Goal: Information Seeking & Learning: Learn about a topic

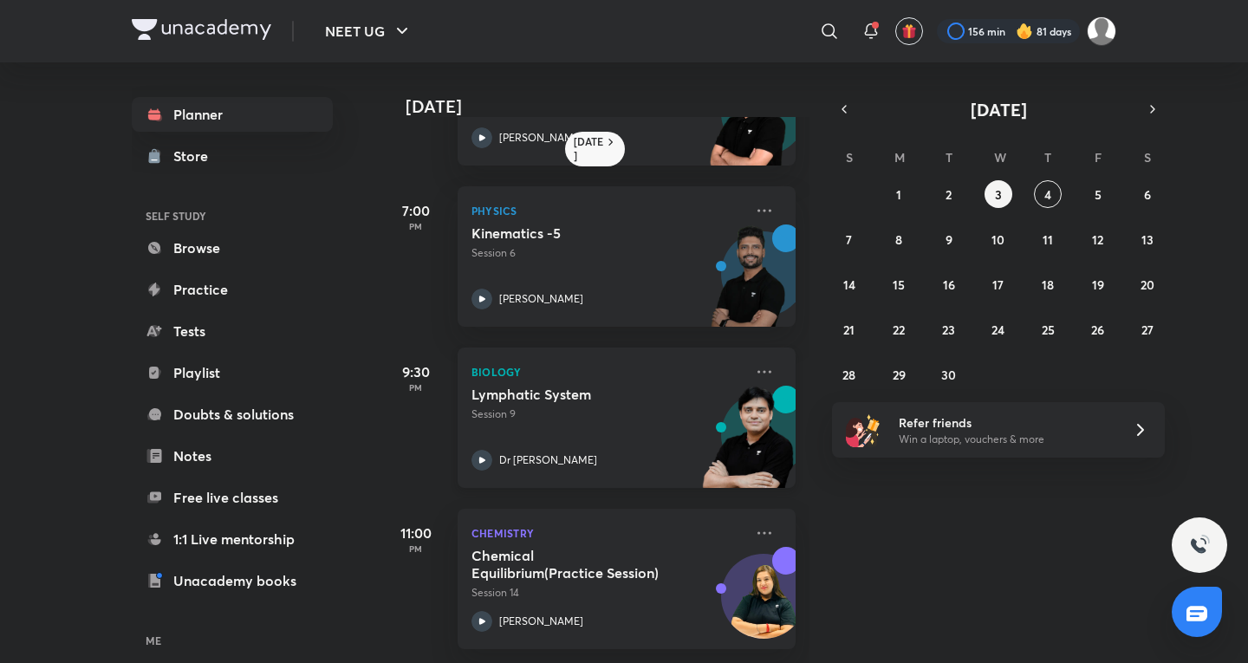
click at [729, 401] on img at bounding box center [747, 446] width 95 height 120
click at [757, 370] on icon at bounding box center [764, 371] width 14 height 3
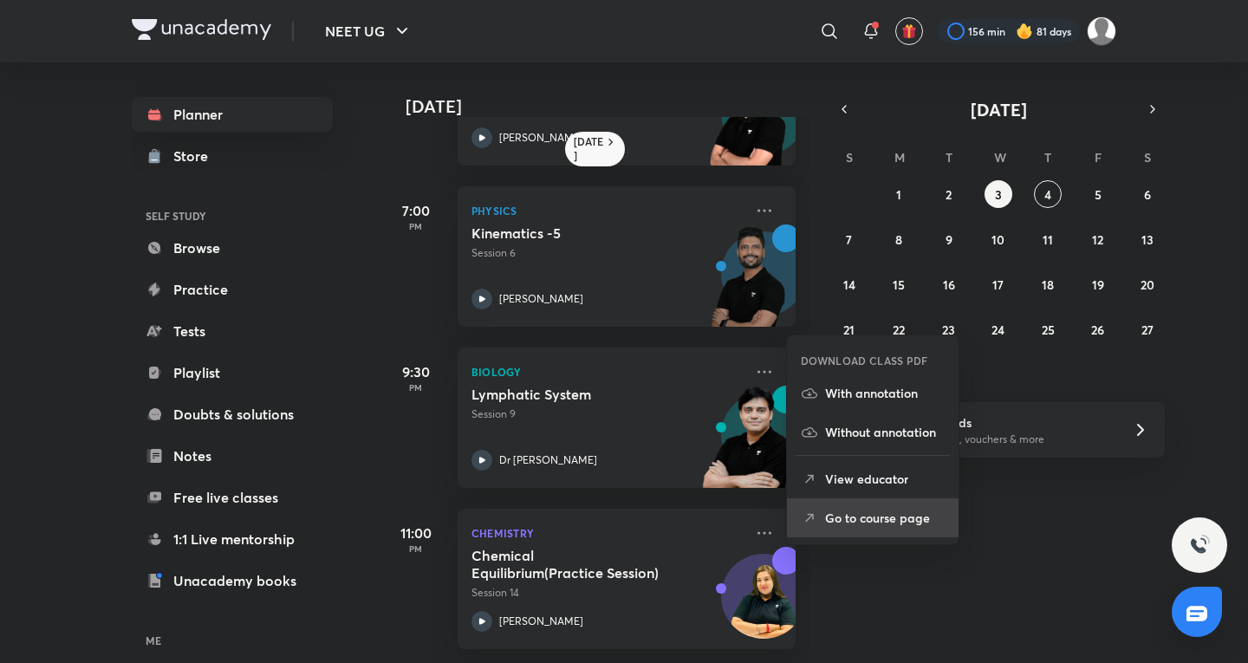
click at [854, 506] on li "Go to course page" at bounding box center [873, 517] width 172 height 39
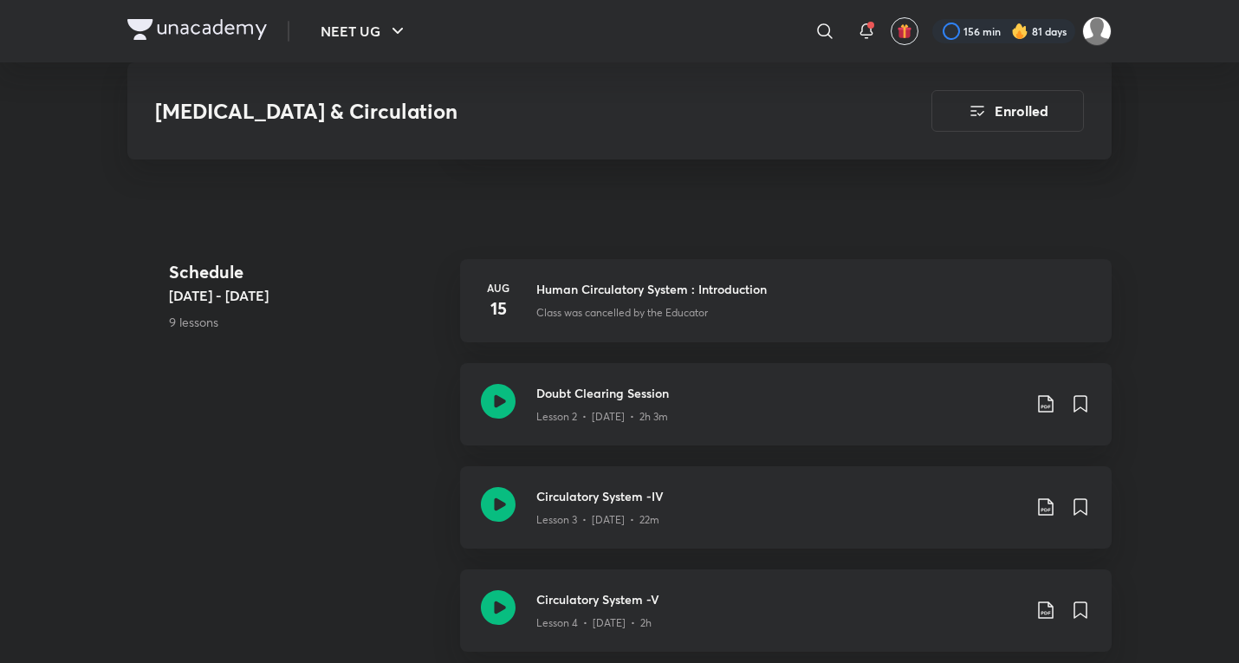
scroll to position [1242, 0]
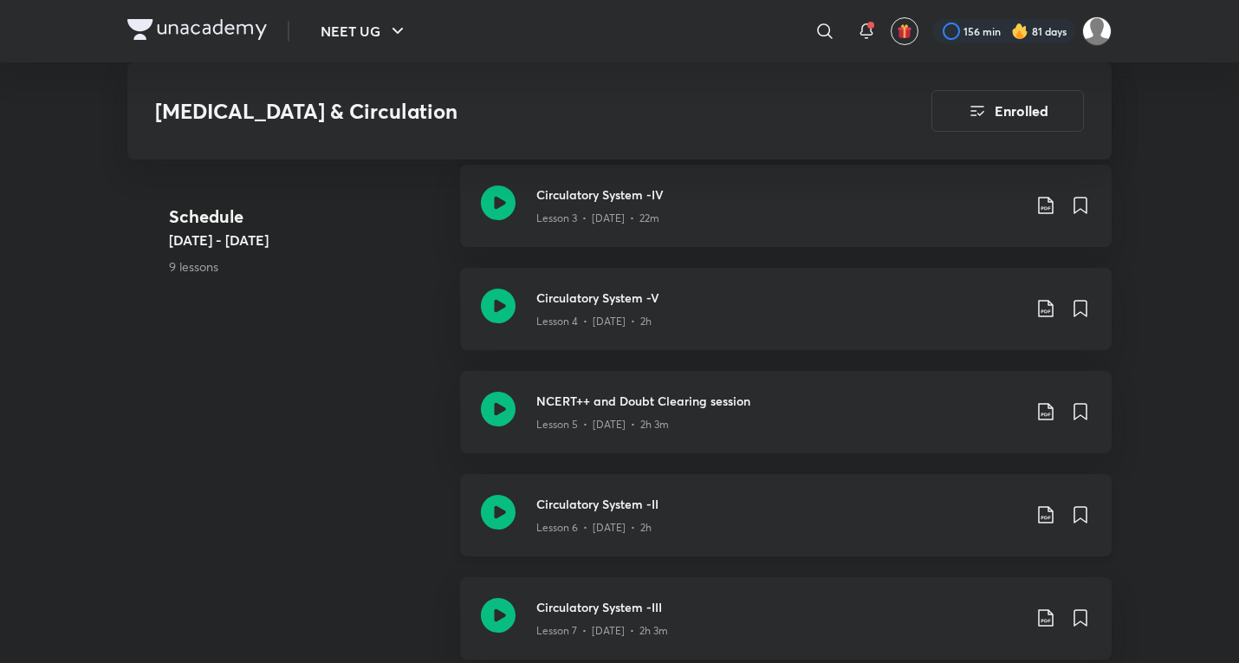
drag, startPoint x: 629, startPoint y: 513, endPoint x: 646, endPoint y: 503, distance: 19.5
click at [629, 513] on div "Circulatory System -II Lesson 6 • [DATE] • 2h" at bounding box center [786, 515] width 652 height 82
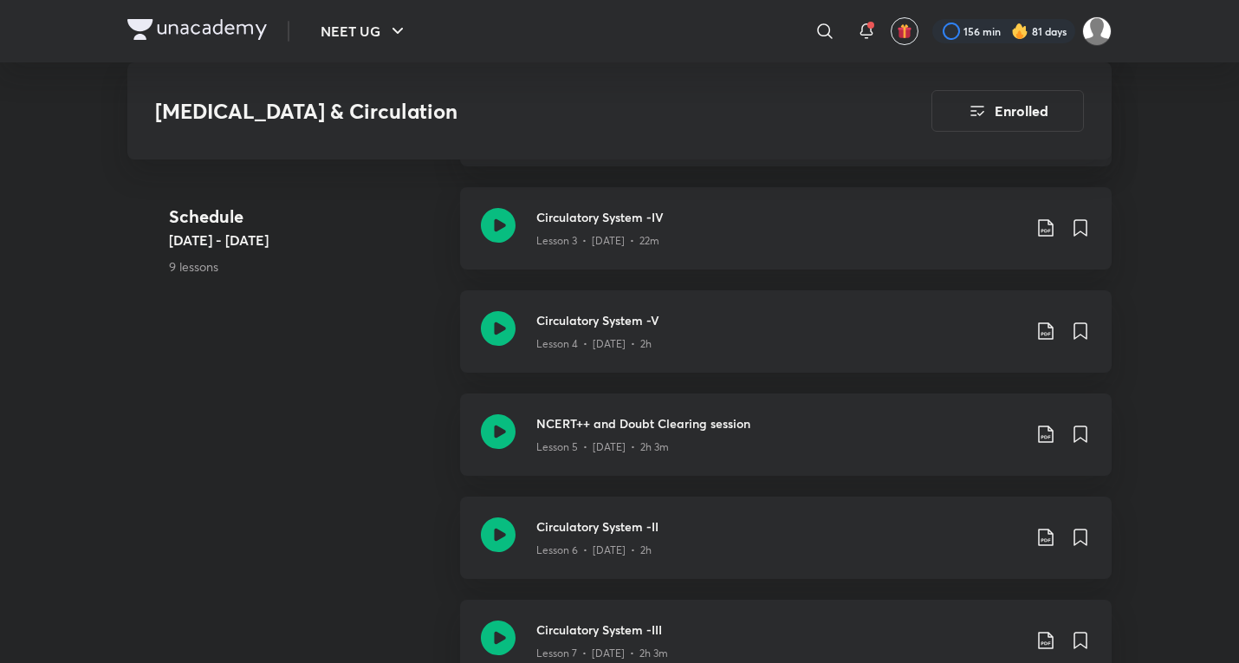
scroll to position [1445, 0]
